Goal: Information Seeking & Learning: Learn about a topic

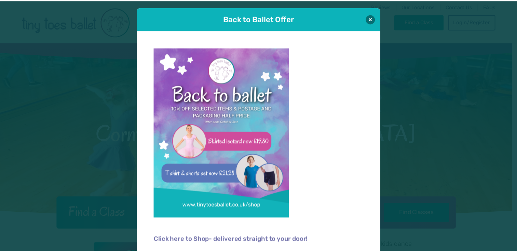
scroll to position [4, 0]
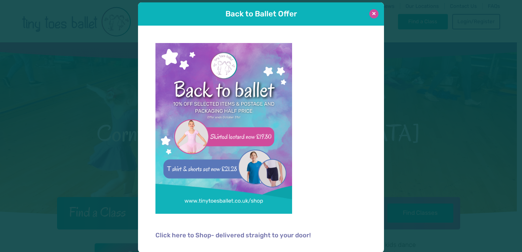
click at [369, 12] on button at bounding box center [373, 13] width 9 height 9
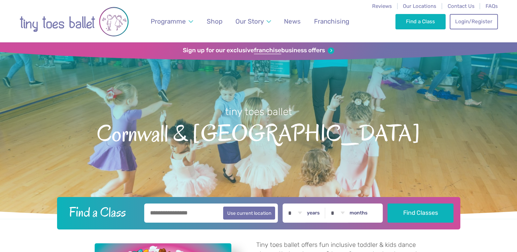
click at [342, 178] on h1 "tiny toes ballet Cornwall & Devon" at bounding box center [258, 133] width 517 height 171
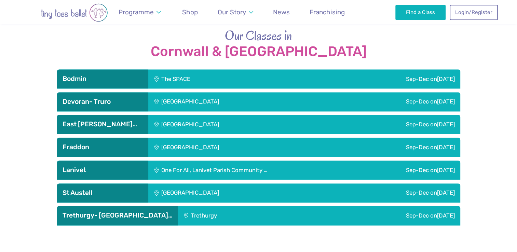
scroll to position [939, 0]
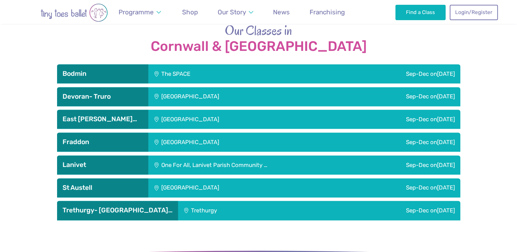
click at [108, 138] on h3 "Fraddon" at bounding box center [103, 142] width 80 height 8
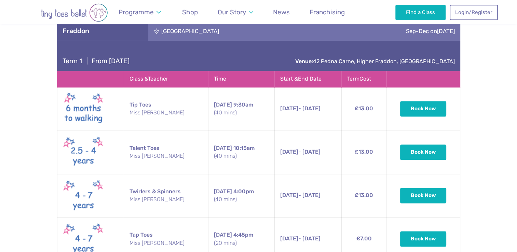
scroll to position [1049, 0]
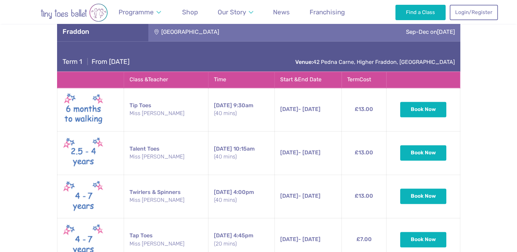
click at [145, 94] on td "Tip Toes Miss Emma" at bounding box center [166, 109] width 84 height 43
click at [96, 100] on img at bounding box center [83, 109] width 41 height 35
click at [235, 98] on td "Tuesday 9:30am (40 mins)" at bounding box center [241, 109] width 66 height 43
click at [303, 103] on td "7th Oct - 14th Oct Tuesday 7th Oct - 14th Oct 9:30am (40 mins)" at bounding box center [307, 109] width 67 height 43
click at [370, 98] on td "£13.00" at bounding box center [364, 109] width 45 height 43
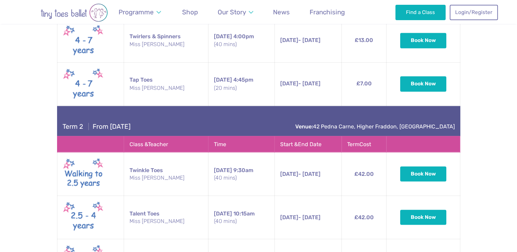
scroll to position [1210, 0]
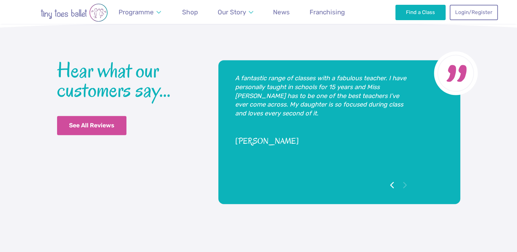
scroll to position [1520, 0]
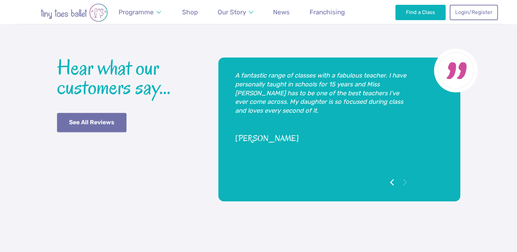
click at [114, 113] on link "See All Reviews" at bounding box center [92, 122] width 70 height 19
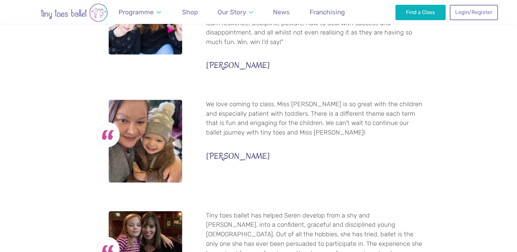
scroll to position [1041, 0]
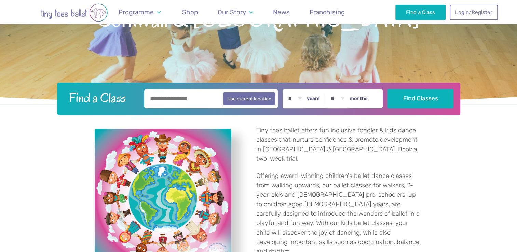
scroll to position [119, 0]
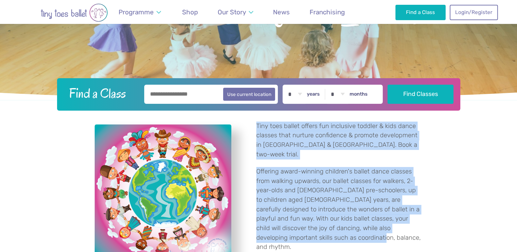
drag, startPoint x: 257, startPoint y: 125, endPoint x: 356, endPoint y: 231, distance: 145.0
click at [356, 231] on div "Tiny toes ballet offers fun inclusive toddler & kids dance classes that nurture…" at bounding box center [335, 187] width 174 height 131
copy div "Tiny toes ballet offers fun inclusive toddler & kids dance classes that nurture…"
click at [425, 150] on div "Tiny toes ballet offers fun inclusive toddler & kids dance classes that nurture…" at bounding box center [258, 193] width 517 height 164
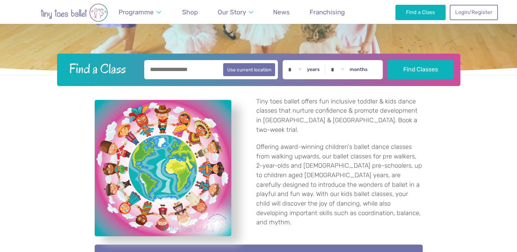
scroll to position [148, 0]
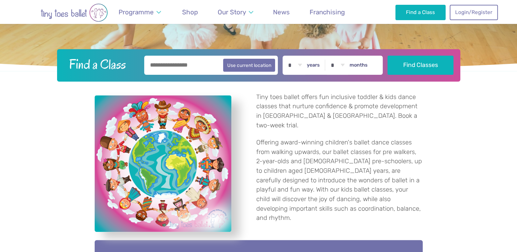
click at [366, 162] on p "Offering award-winning children's ballet dance classes from walking upwards, ou…" at bounding box center [339, 180] width 166 height 85
click at [415, 17] on link "Find a Class" at bounding box center [420, 11] width 50 height 15
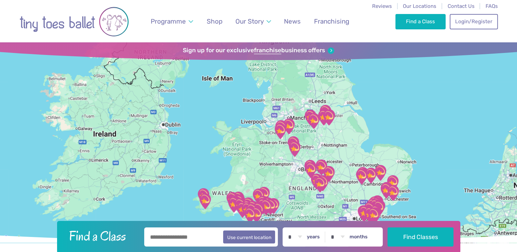
click at [331, 120] on img "Westhill Community Centre" at bounding box center [328, 117] width 23 height 23
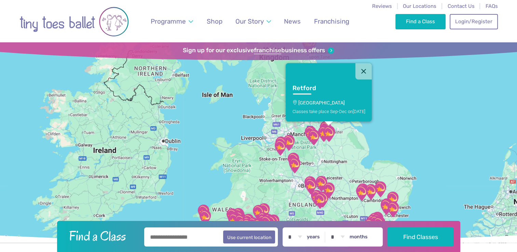
click at [312, 129] on img "Whittington Moor Methodist Church" at bounding box center [313, 137] width 23 height 23
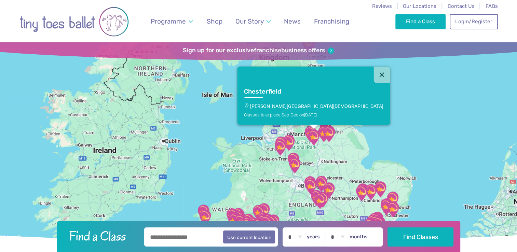
click at [321, 111] on link "Chesterfield Whittington Moor Methodist Church Classes take place Sep-Dec on Mo…" at bounding box center [313, 104] width 153 height 42
click at [436, 4] on span "Our Locations" at bounding box center [419, 6] width 33 height 6
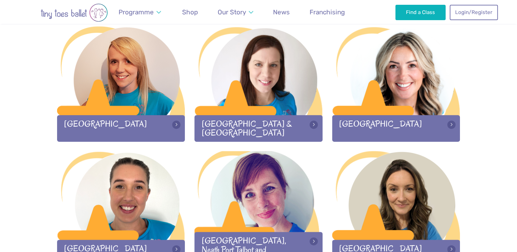
scroll to position [848, 0]
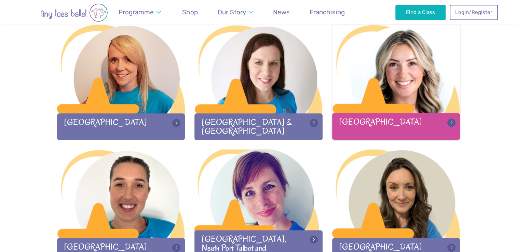
click at [410, 90] on div at bounding box center [396, 69] width 128 height 90
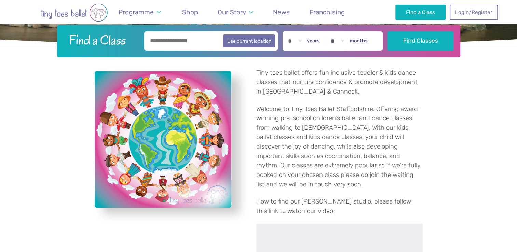
scroll to position [176, 0]
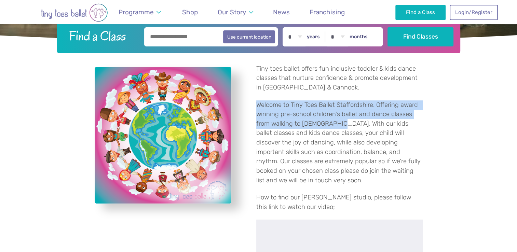
drag, startPoint x: 256, startPoint y: 105, endPoint x: 333, endPoint y: 126, distance: 80.3
click at [333, 126] on div "Tiny toes ballet offers fun inclusive toddler & kids dance classes that nurture…" at bounding box center [335, 188] width 174 height 249
copy p "Welcome to Tiny Toes Ballet Staffordshire. Offering award-winning pre-school ch…"
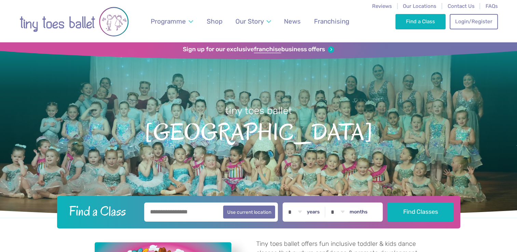
scroll to position [0, 0]
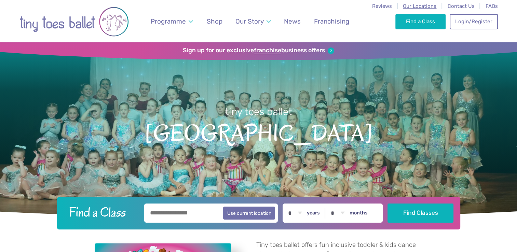
click at [422, 8] on span "Our Locations" at bounding box center [419, 6] width 33 height 6
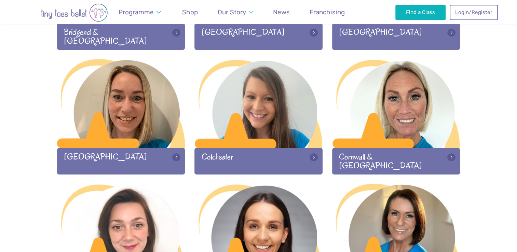
scroll to position [319, 0]
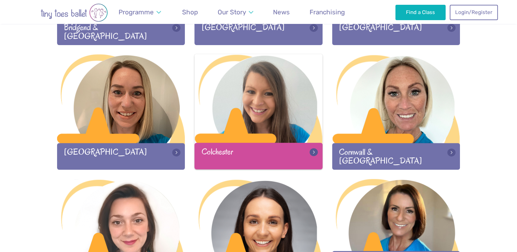
click at [300, 86] on div at bounding box center [258, 99] width 128 height 90
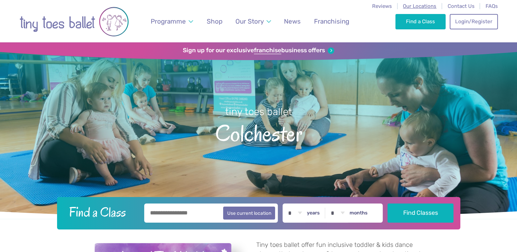
click at [423, 7] on span "Our Locations" at bounding box center [419, 6] width 33 height 6
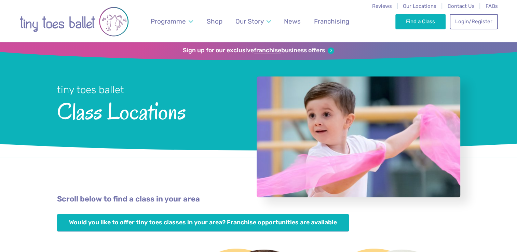
click at [295, 168] on div at bounding box center [359, 137] width 204 height 121
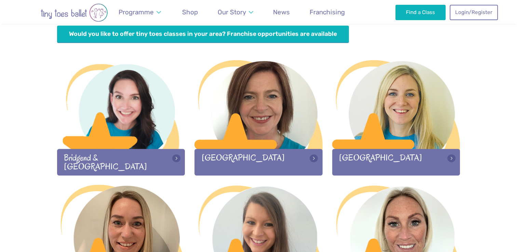
scroll to position [189, 0]
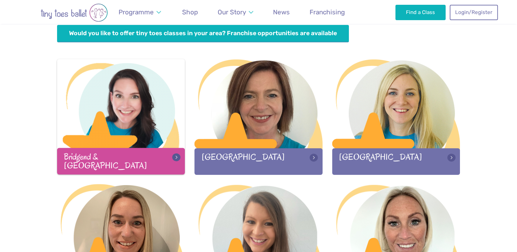
click at [148, 125] on div at bounding box center [121, 104] width 128 height 90
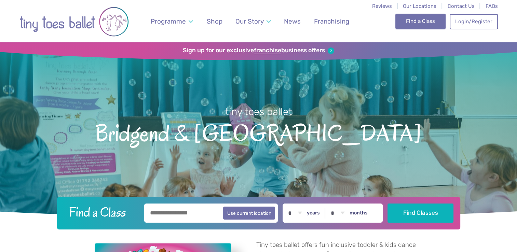
click at [426, 16] on link "Find a Class" at bounding box center [420, 21] width 50 height 15
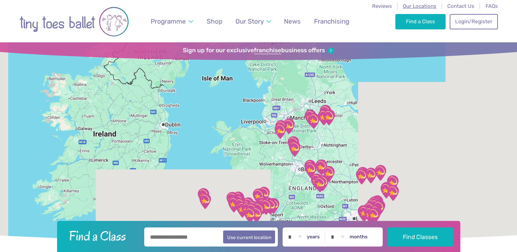
click at [432, 8] on span "Our Locations" at bounding box center [419, 6] width 33 height 6
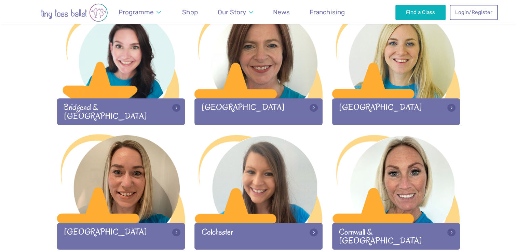
scroll to position [244, 0]
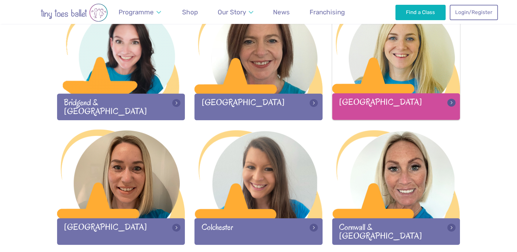
click at [399, 71] on div at bounding box center [396, 49] width 128 height 90
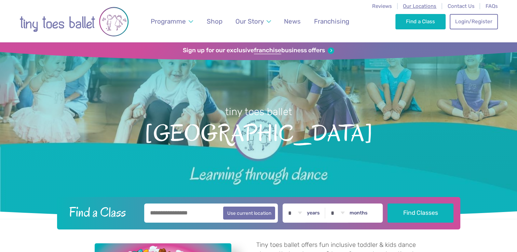
click at [428, 9] on span "Our Locations" at bounding box center [419, 6] width 33 height 6
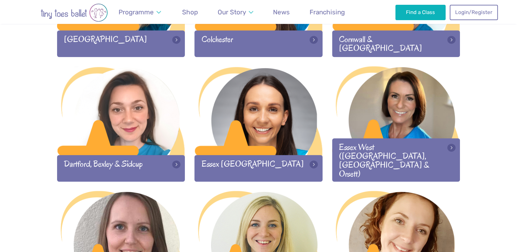
scroll to position [438, 0]
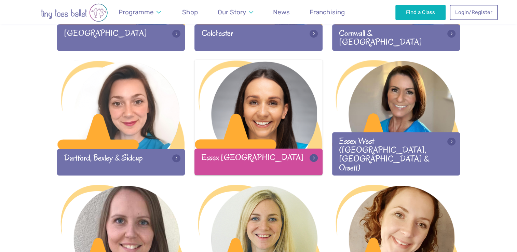
click at [279, 113] on div at bounding box center [258, 105] width 128 height 90
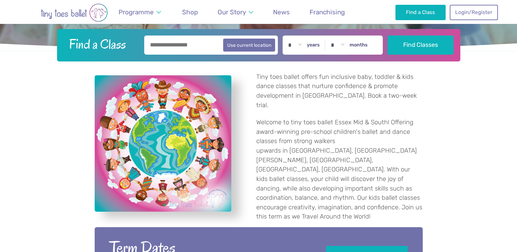
scroll to position [168, 0]
drag, startPoint x: 0, startPoint y: 0, endPoint x: 423, endPoint y: 7, distance: 423.0
click at [423, 7] on link "Find a Class" at bounding box center [420, 11] width 50 height 15
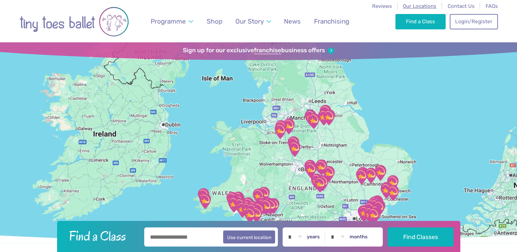
click at [413, 6] on span "Our Locations" at bounding box center [419, 6] width 33 height 6
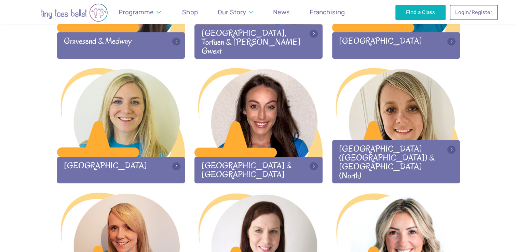
scroll to position [682, 0]
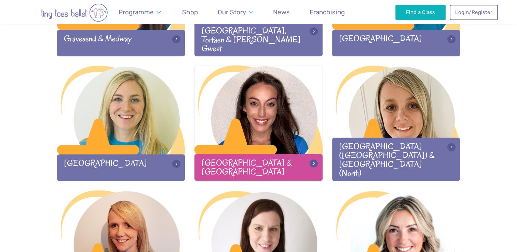
click at [297, 132] on div at bounding box center [258, 110] width 128 height 90
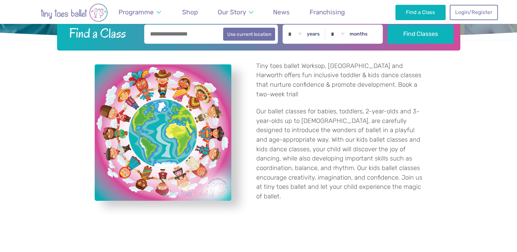
scroll to position [179, 0]
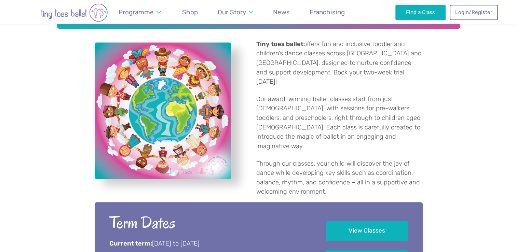
scroll to position [203, 0]
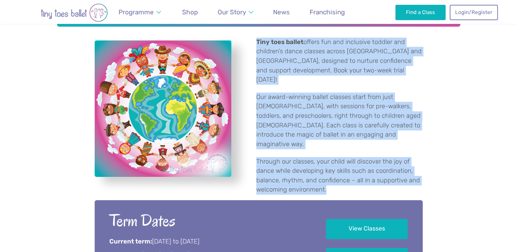
drag, startPoint x: 340, startPoint y: 174, endPoint x: 257, endPoint y: 44, distance: 153.7
click at [257, 44] on div "Tiny toes ballet offers fun and inclusive toddler and children’s dance classes …" at bounding box center [335, 116] width 174 height 157
copy div "Tiny toes ballet offers fun and inclusive toddler and children’s dance classes …"
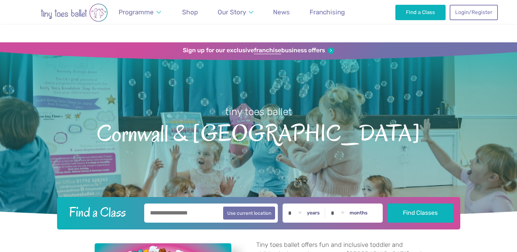
scroll to position [203, 0]
